Goal: Task Accomplishment & Management: Manage account settings

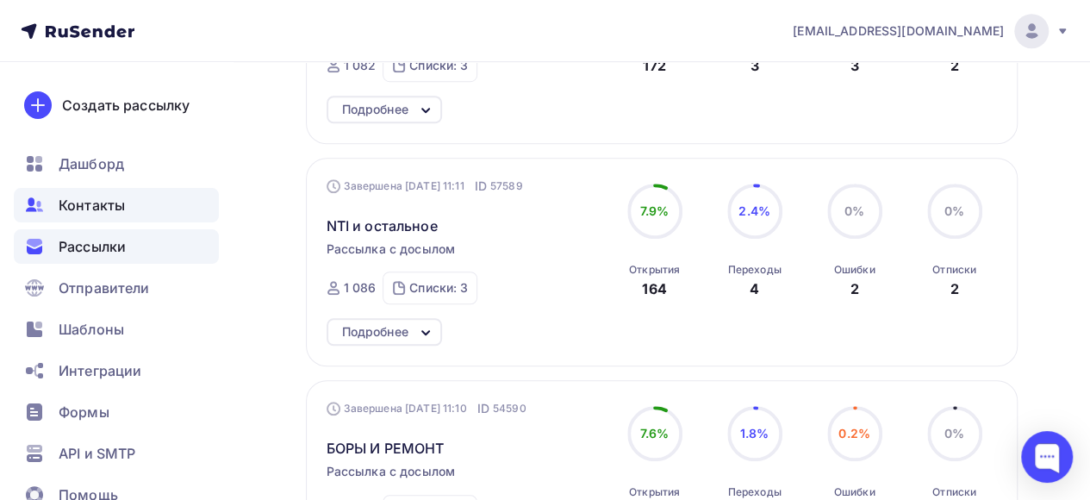
scroll to position [517, 0]
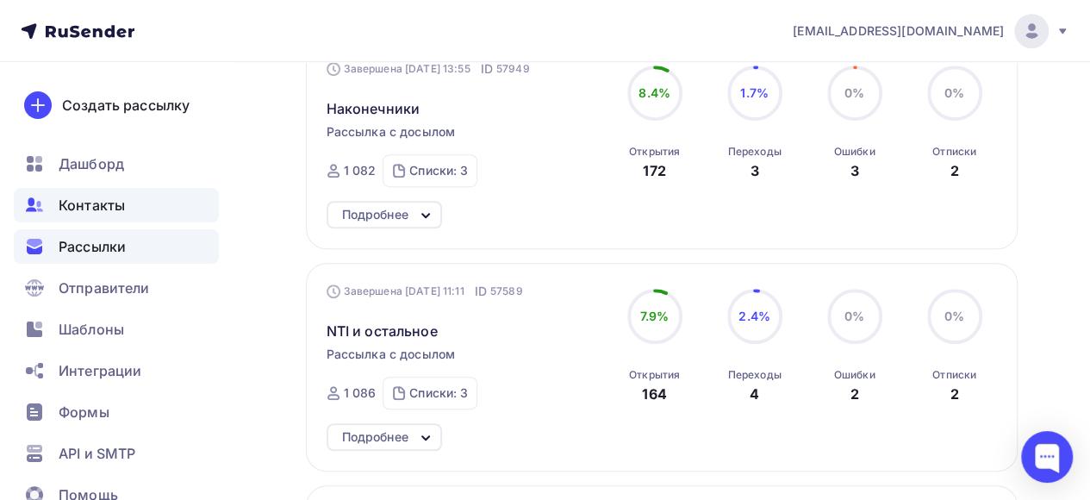
click at [103, 208] on span "Контакты" at bounding box center [92, 205] width 66 height 21
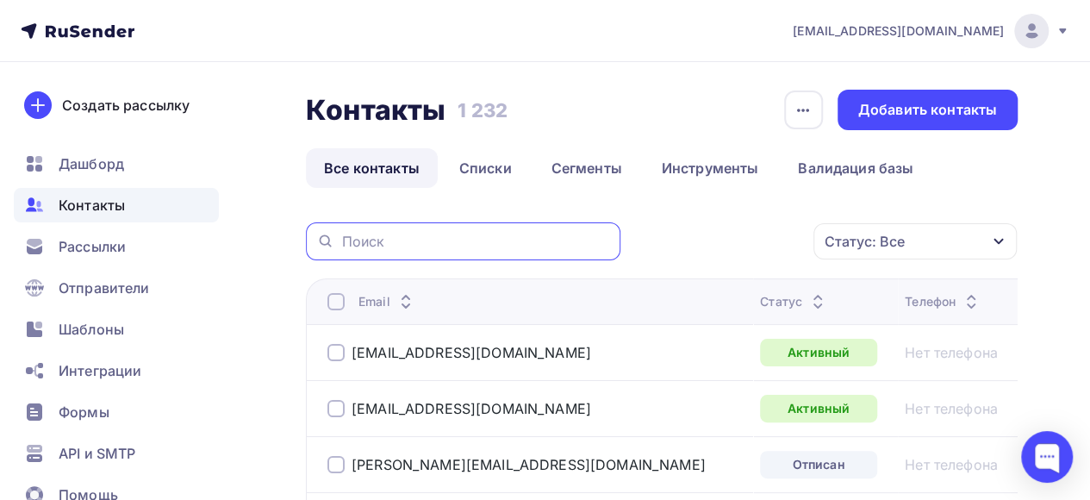
paste input "[EMAIL_ADDRESS][DOMAIN_NAME]"
type input "[EMAIL_ADDRESS][DOMAIN_NAME]"
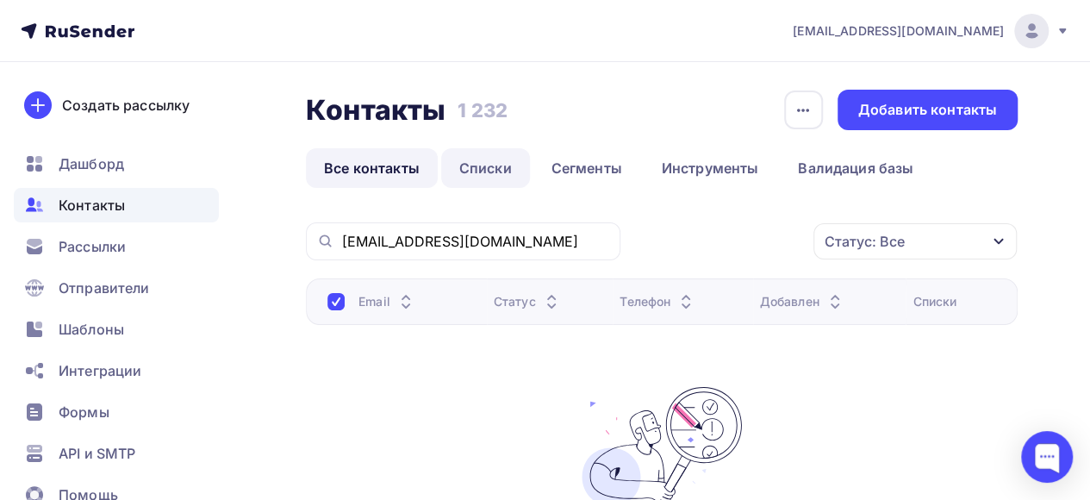
click at [481, 171] on link "Списки" at bounding box center [485, 168] width 89 height 40
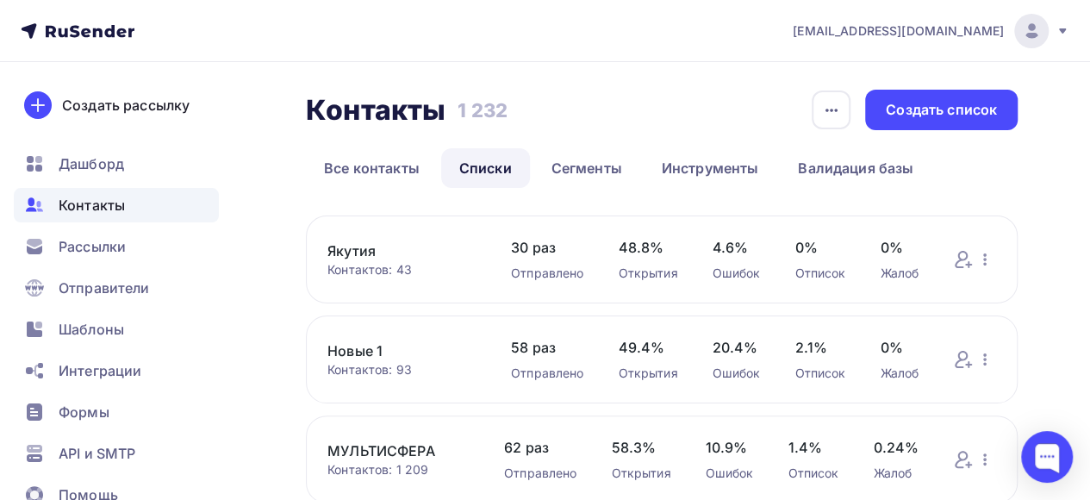
click at [357, 350] on link "Новые 1" at bounding box center [401, 350] width 149 height 21
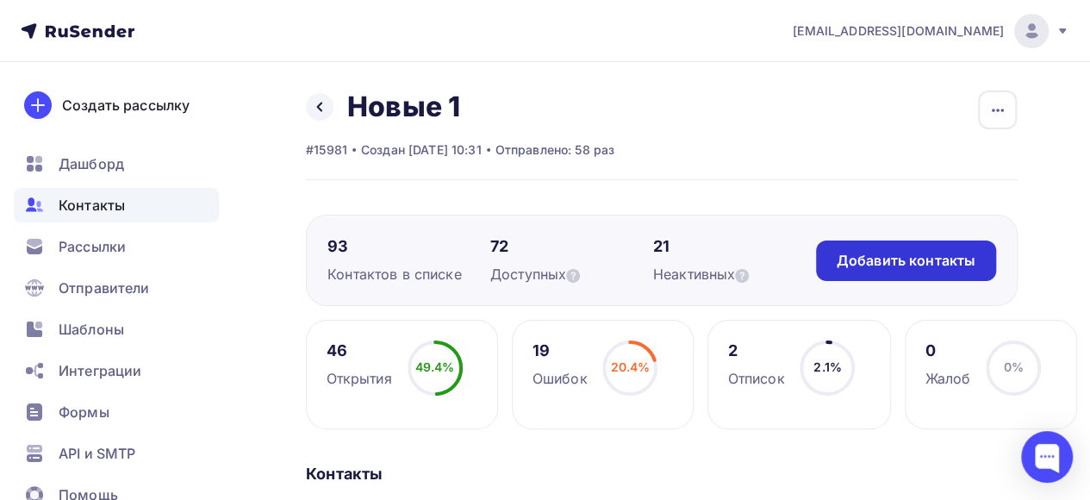
click at [880, 269] on div "Добавить контакты" at bounding box center [905, 261] width 139 height 20
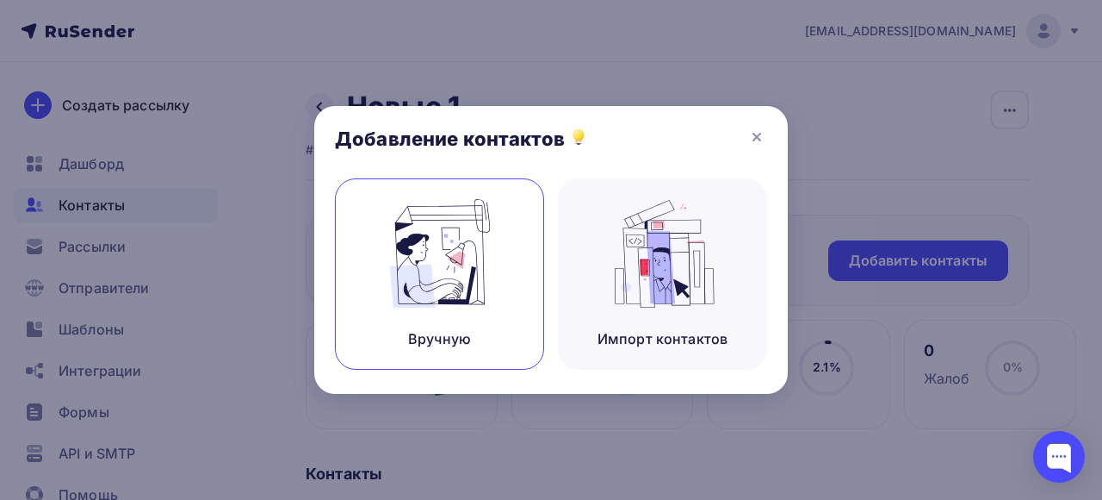
click at [453, 289] on img at bounding box center [439, 253] width 115 height 109
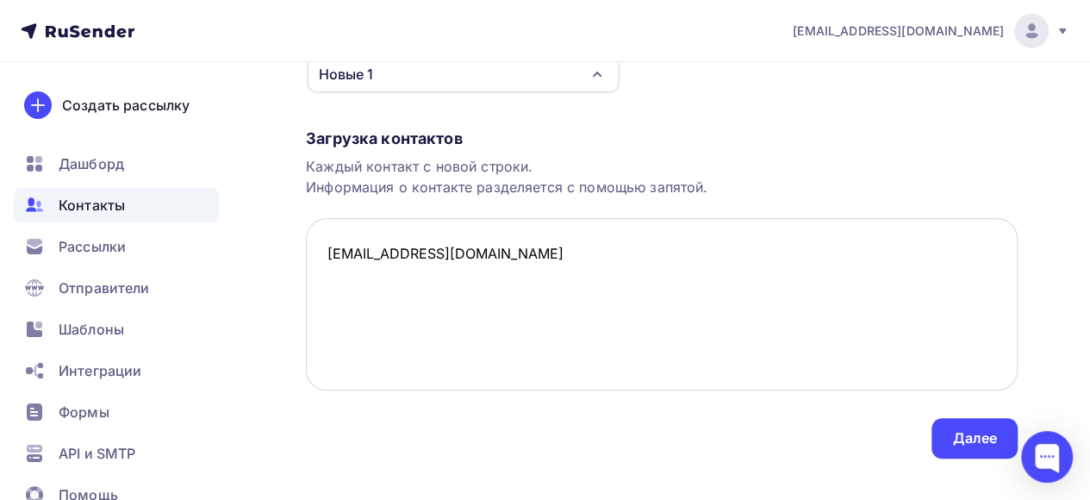
scroll to position [258, 0]
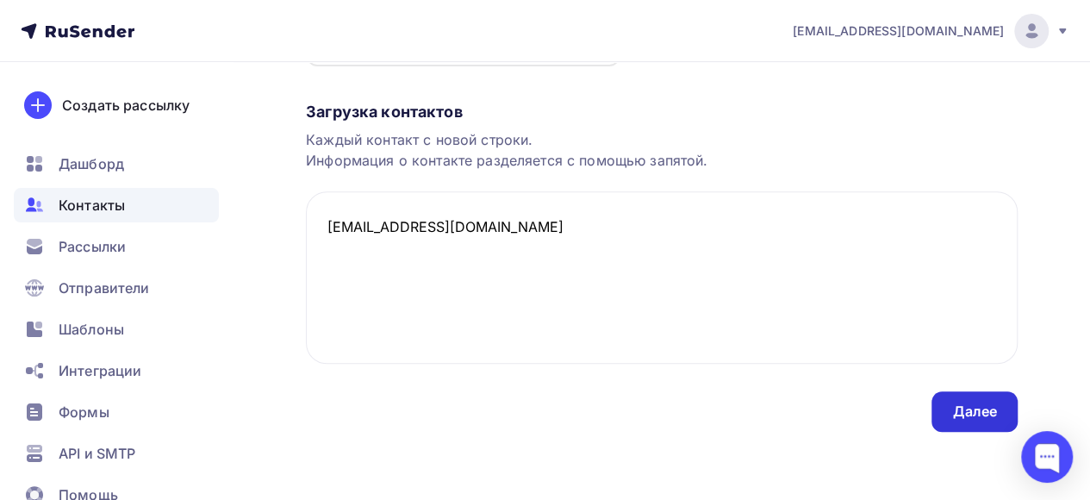
type textarea "[EMAIL_ADDRESS][DOMAIN_NAME]"
click at [983, 422] on div "Далее" at bounding box center [974, 411] width 86 height 40
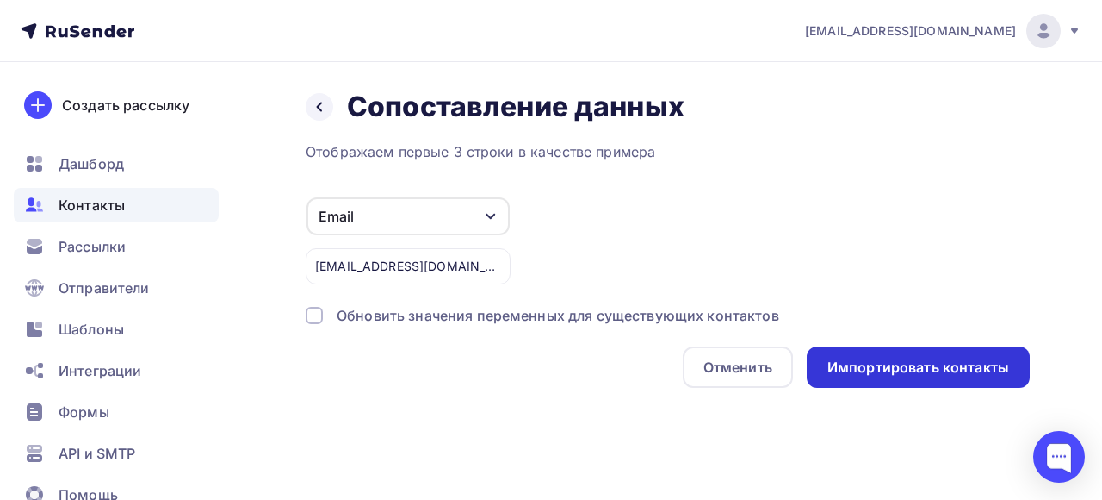
click at [908, 376] on div "Импортировать контакты" at bounding box center [919, 367] width 182 height 20
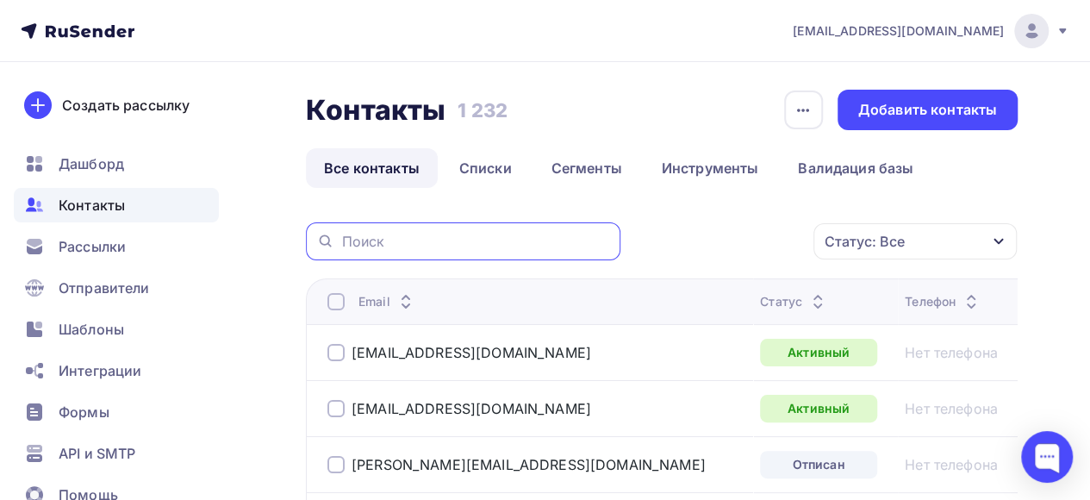
paste input "[EMAIL_ADDRESS][DOMAIN_NAME]"
type input "[EMAIL_ADDRESS][DOMAIN_NAME]"
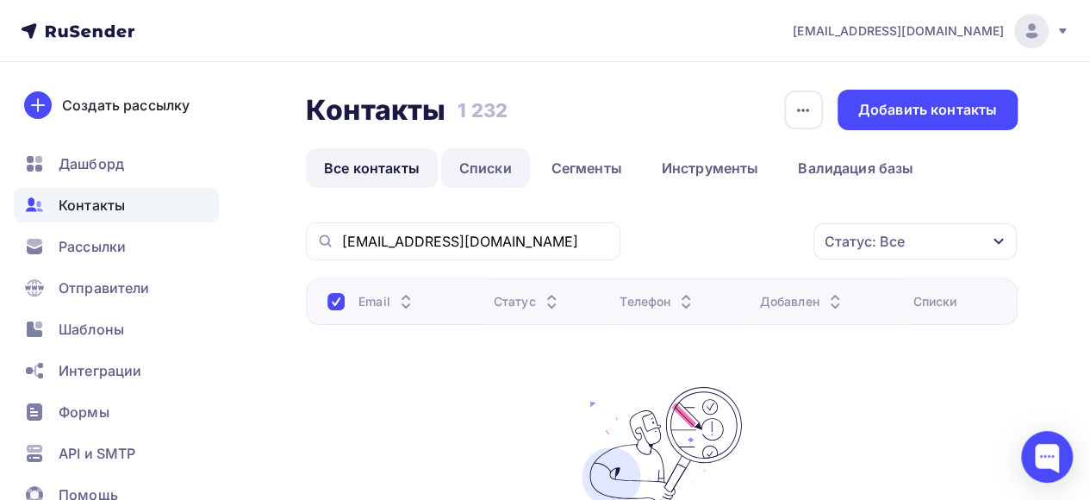
click at [495, 165] on link "Списки" at bounding box center [485, 168] width 89 height 40
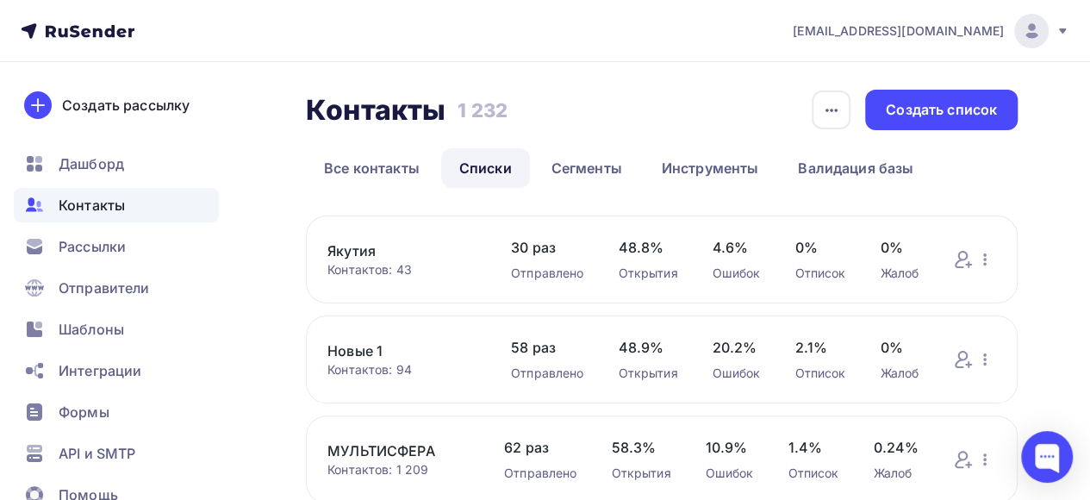
click at [358, 360] on link "Новые 1" at bounding box center [401, 350] width 149 height 21
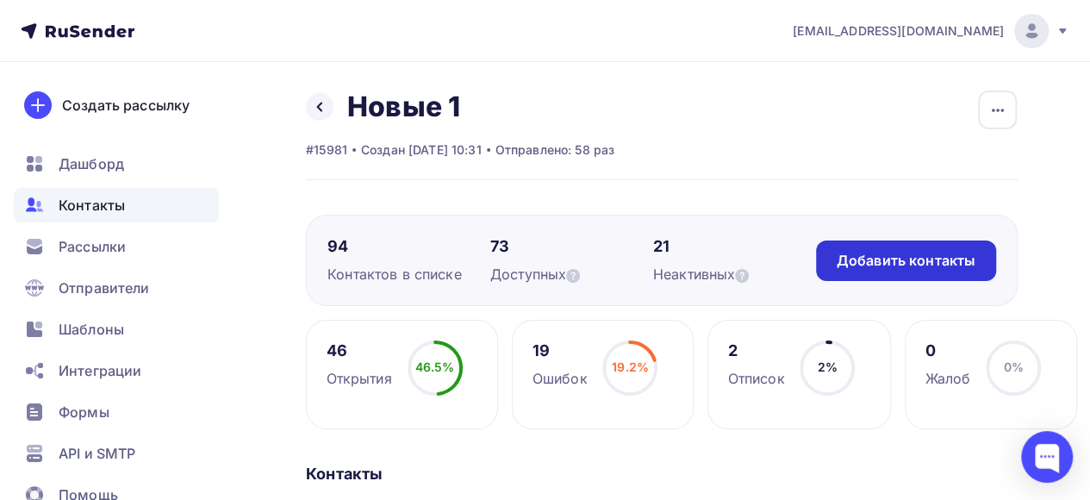
click at [896, 258] on div "Добавить контакты" at bounding box center [905, 261] width 139 height 20
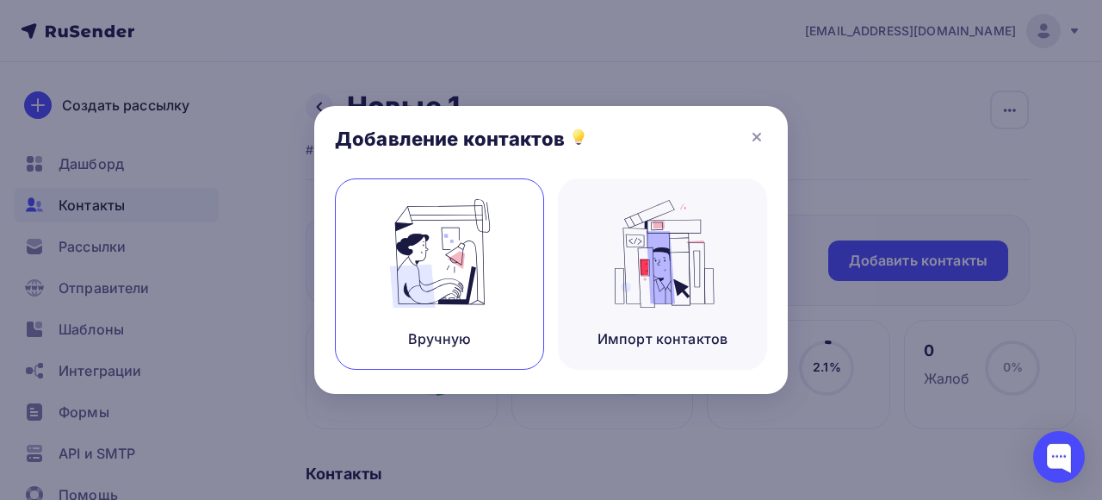
click at [426, 329] on div "Вручную" at bounding box center [439, 338] width 63 height 21
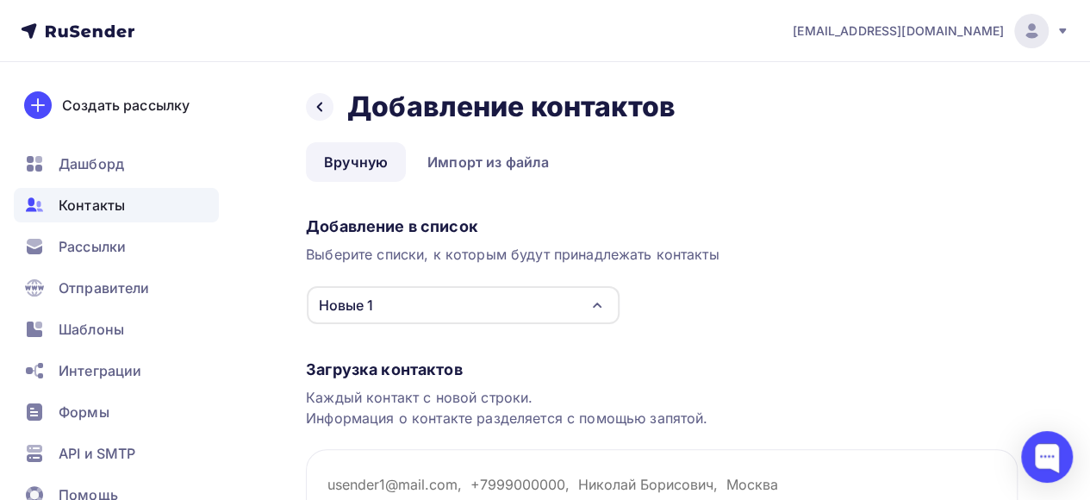
scroll to position [258, 0]
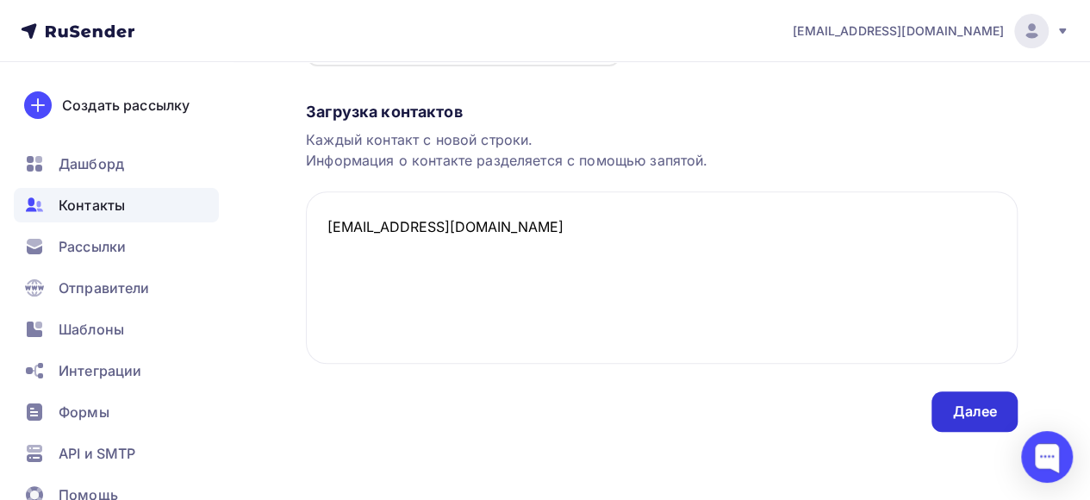
type textarea "[EMAIL_ADDRESS][DOMAIN_NAME]"
click at [953, 411] on div "Далее" at bounding box center [974, 411] width 45 height 20
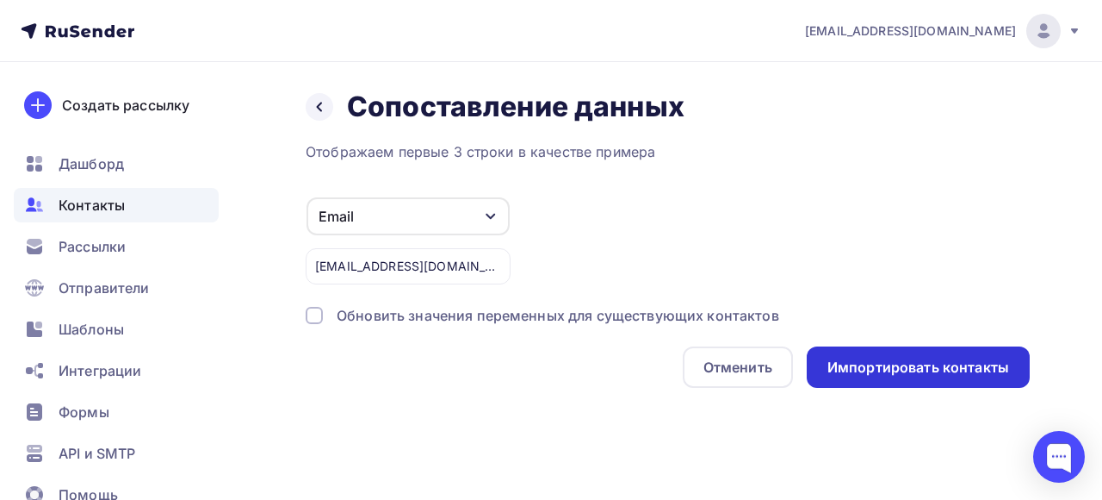
click at [901, 376] on div "Импортировать контакты" at bounding box center [919, 367] width 182 height 20
